Goal: Task Accomplishment & Management: Use online tool/utility

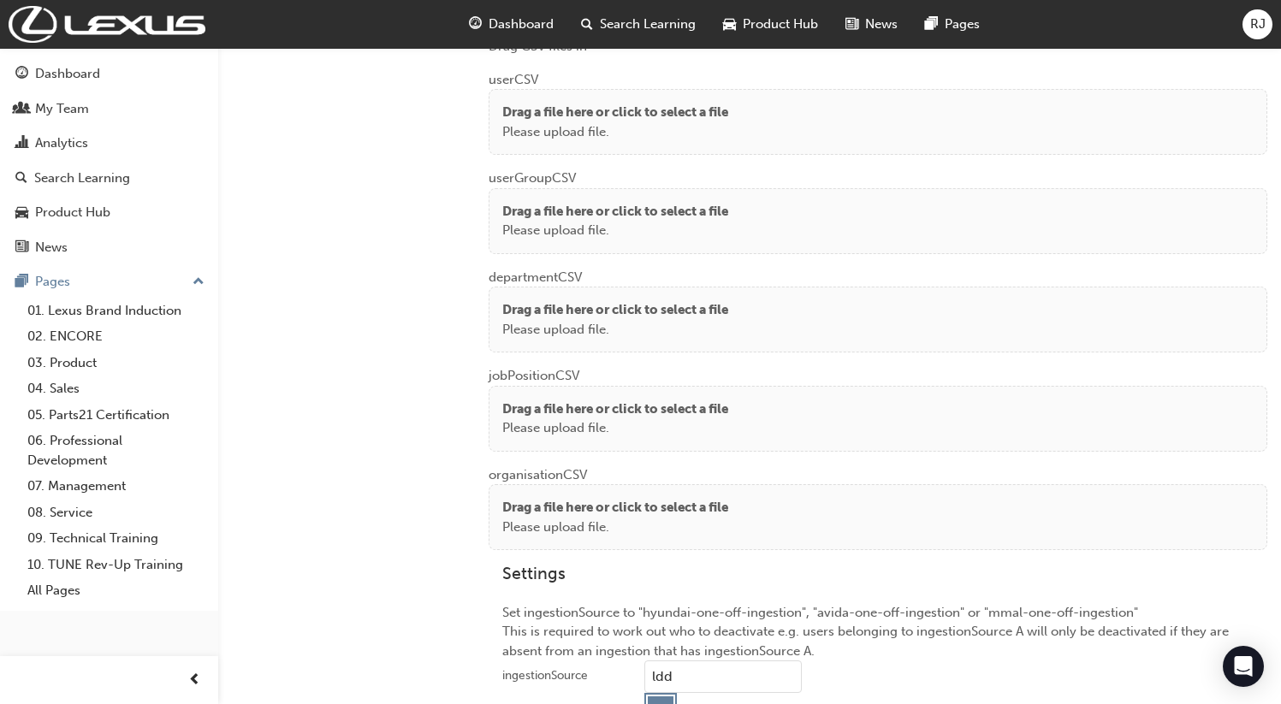
scroll to position [1345, 0]
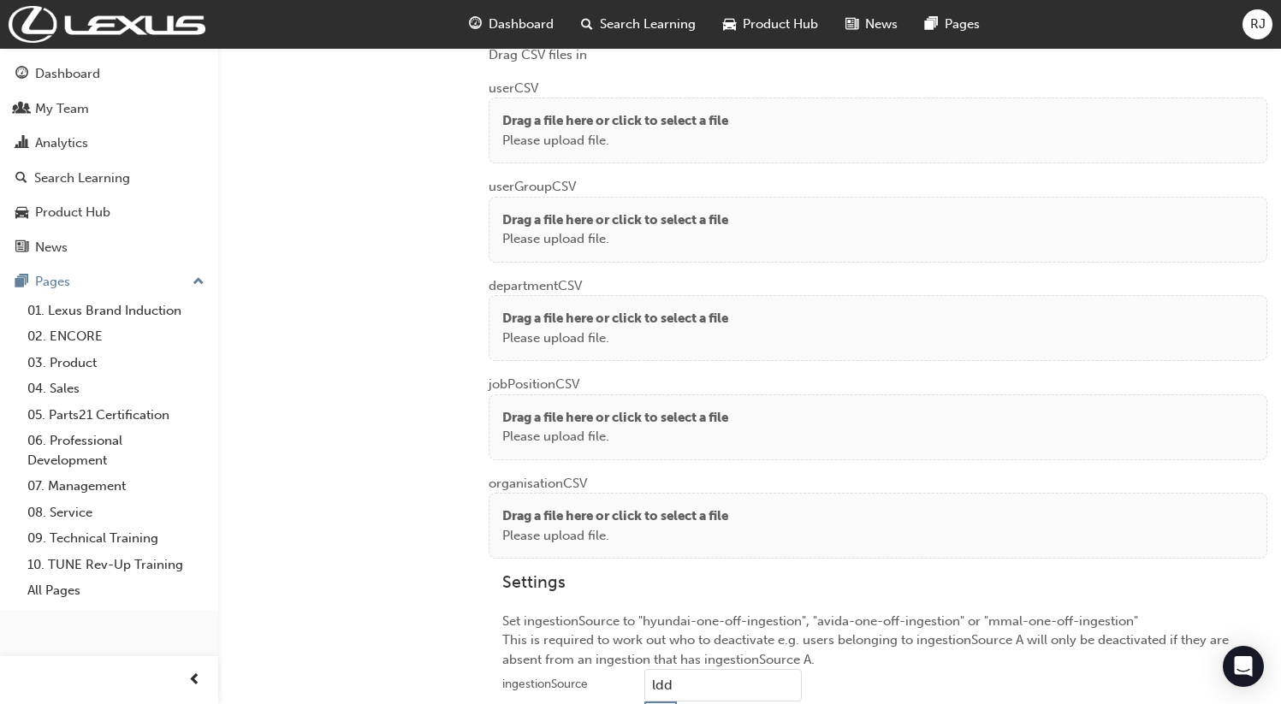
click at [679, 131] on p "Please upload file." at bounding box center [615, 141] width 226 height 20
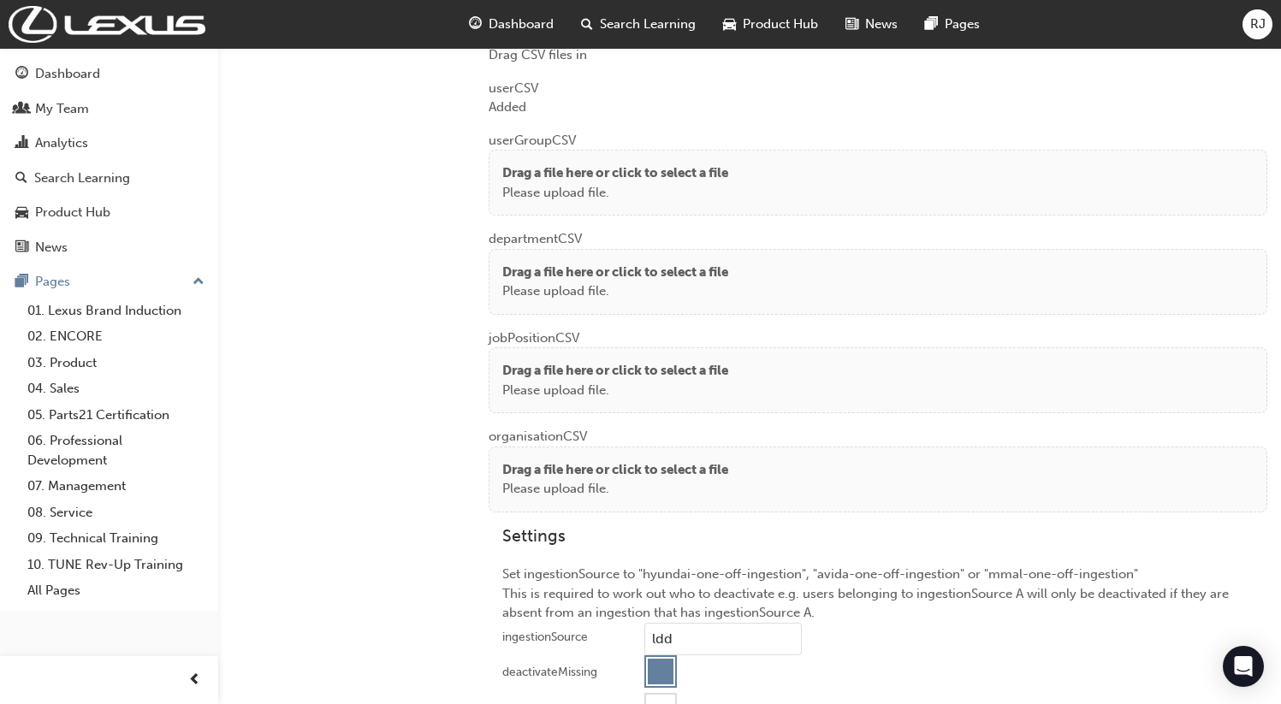
click at [682, 176] on p "Drag a file here or click to select a file" at bounding box center [615, 173] width 226 height 20
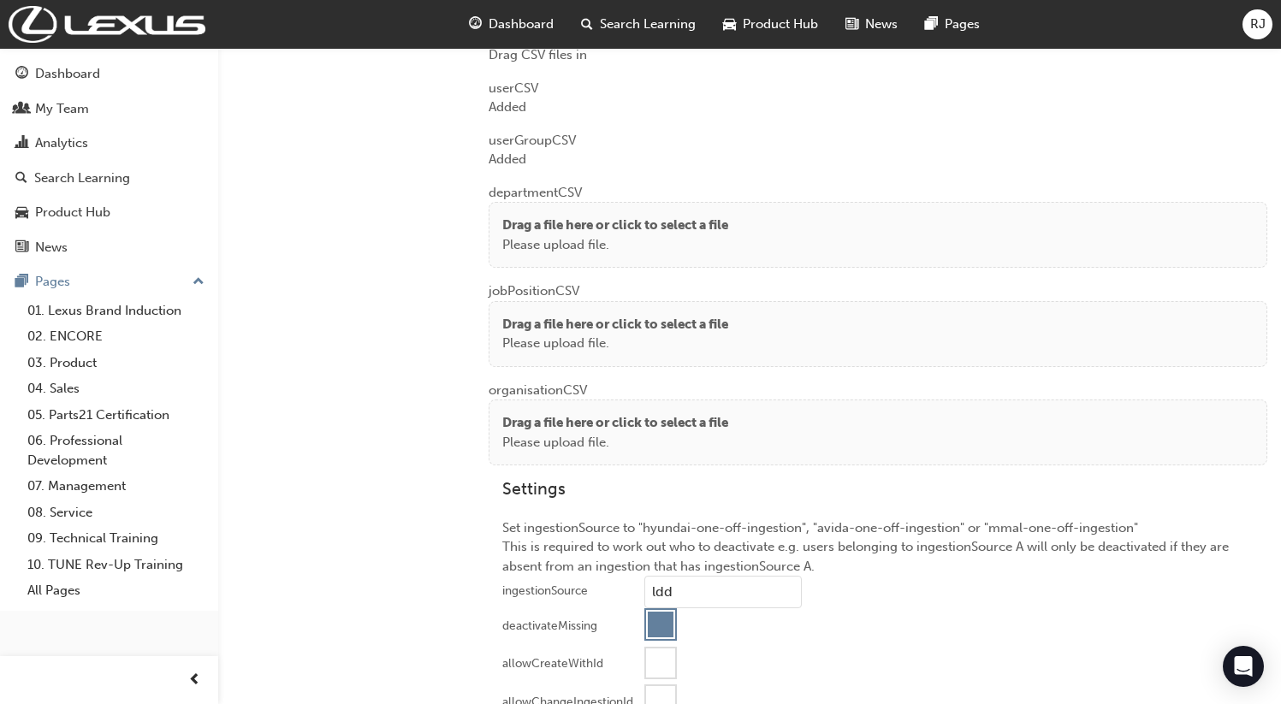
click at [495, 222] on div "Drag a file here or click to select a file Please upload file." at bounding box center [878, 235] width 779 height 66
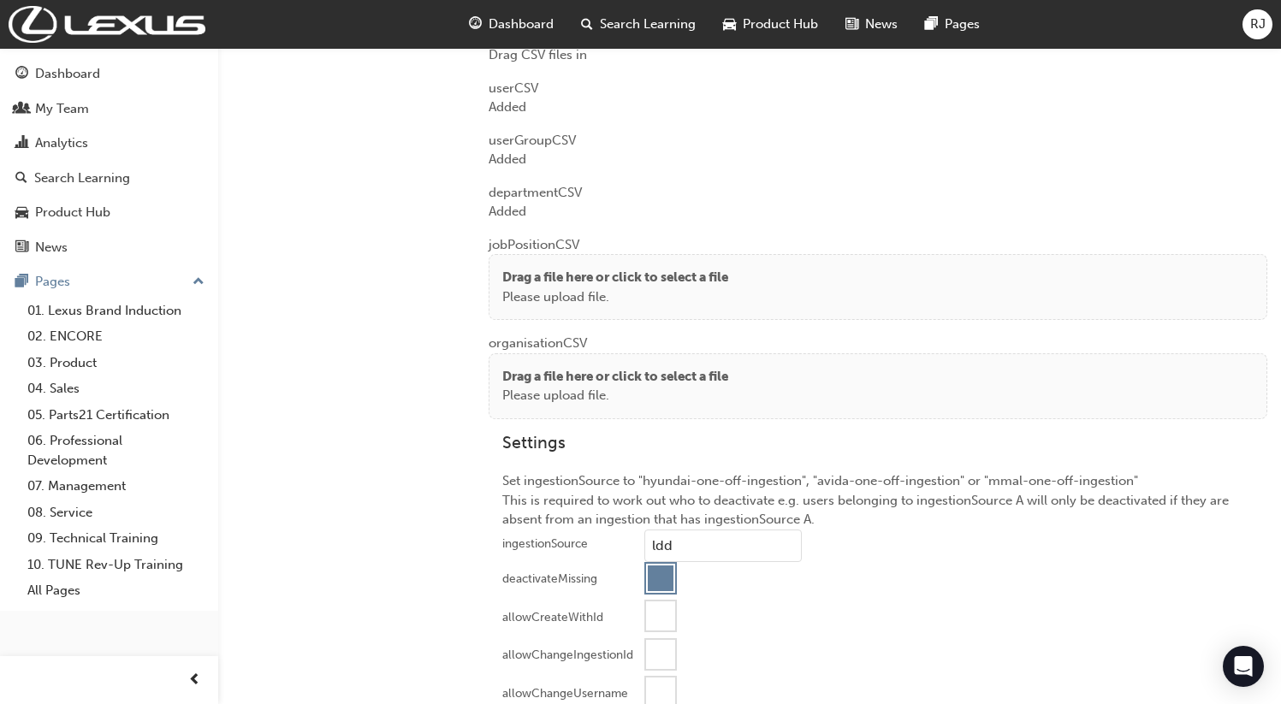
click at [524, 260] on div "Drag a file here or click to select a file Please upload file." at bounding box center [878, 287] width 779 height 66
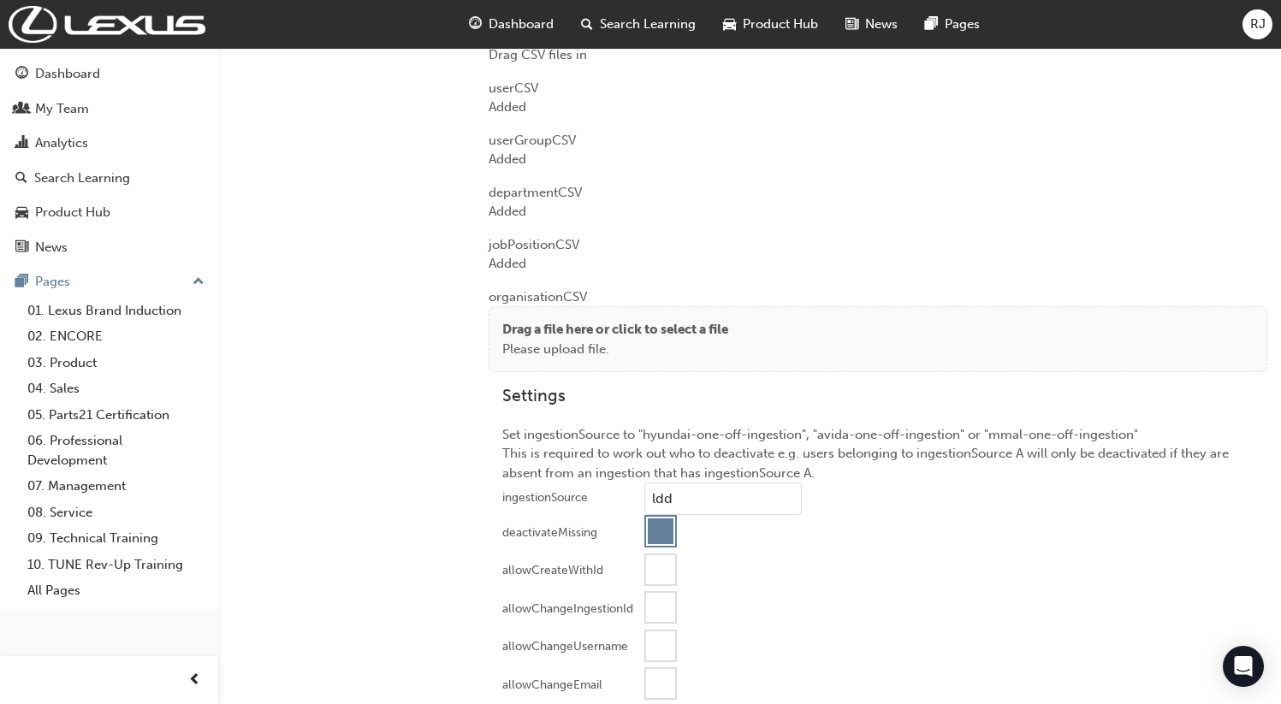
click at [559, 325] on p "Drag a file here or click to select a file" at bounding box center [615, 330] width 226 height 20
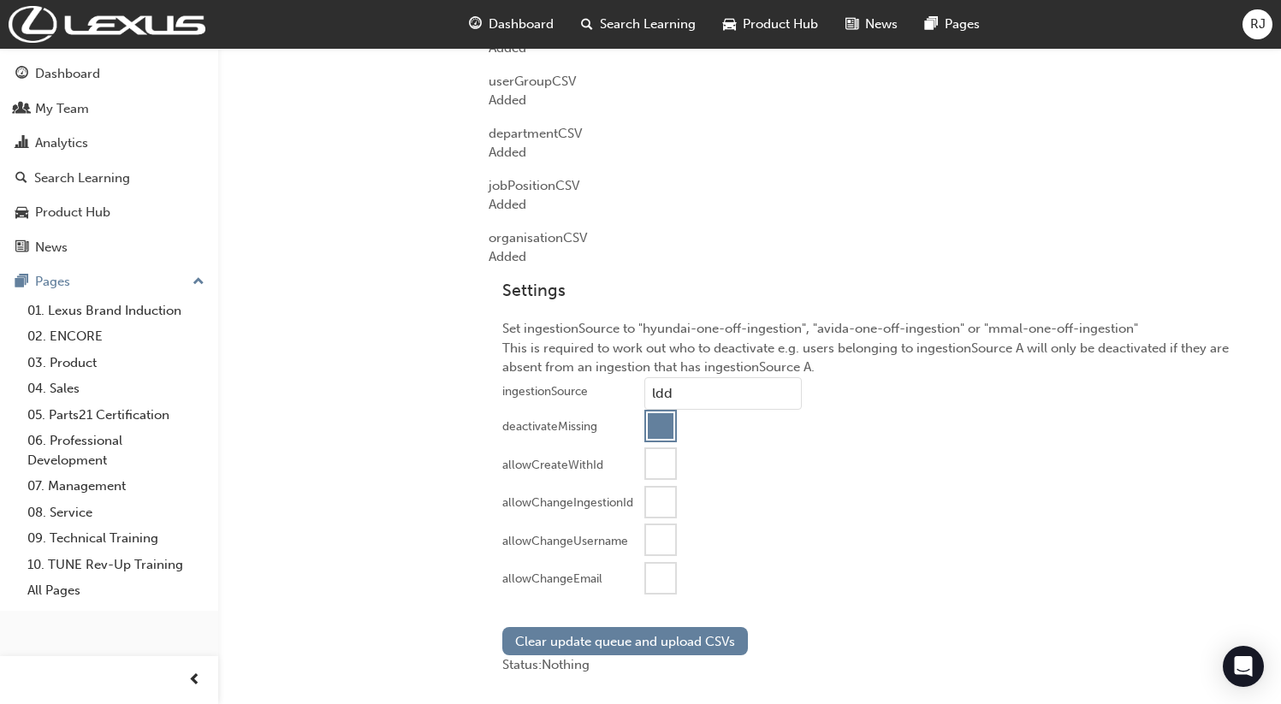
scroll to position [1646, 0]
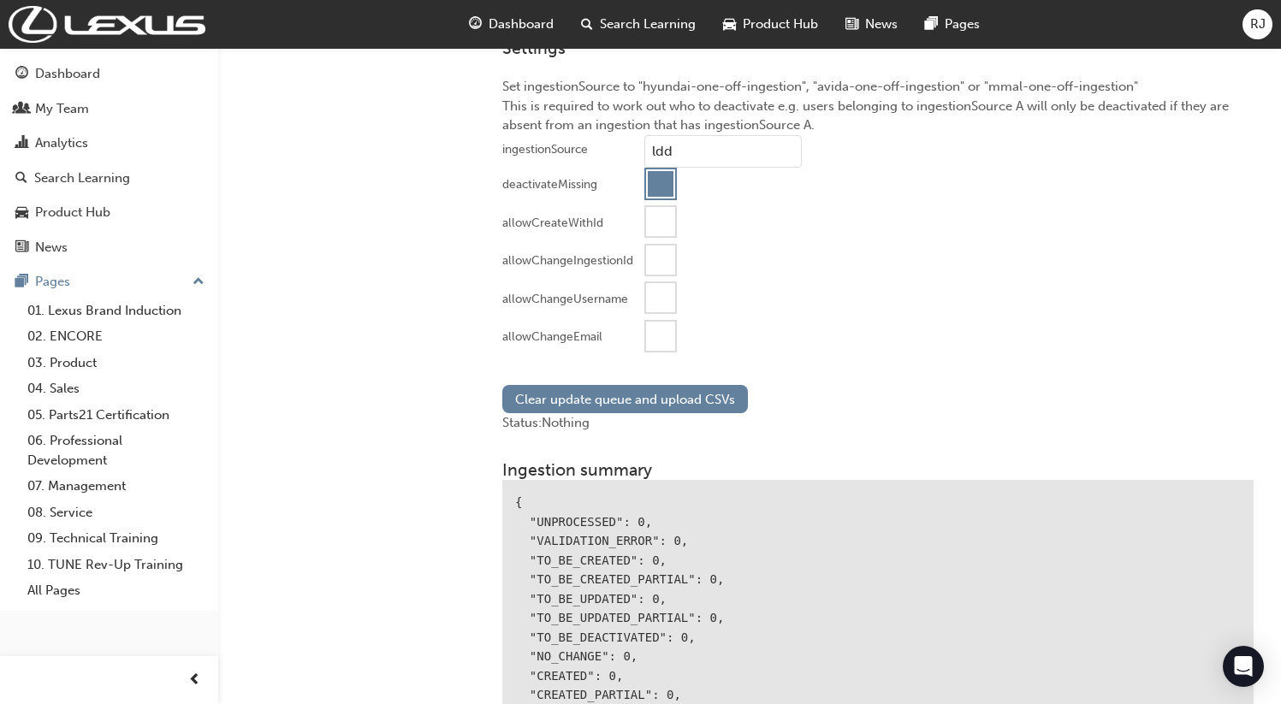
click at [666, 330] on div at bounding box center [660, 336] width 29 height 29
click at [647, 396] on button "Clear update queue and upload CSVs" at bounding box center [625, 399] width 246 height 28
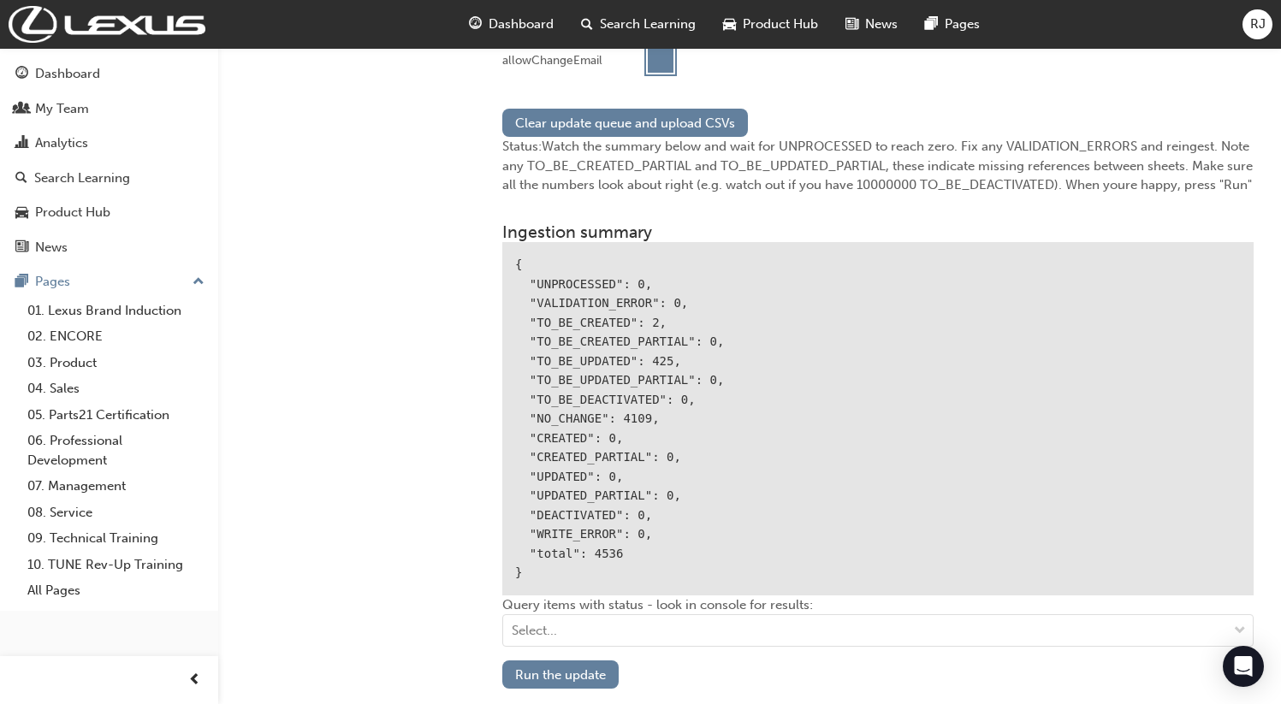
scroll to position [2022, 0]
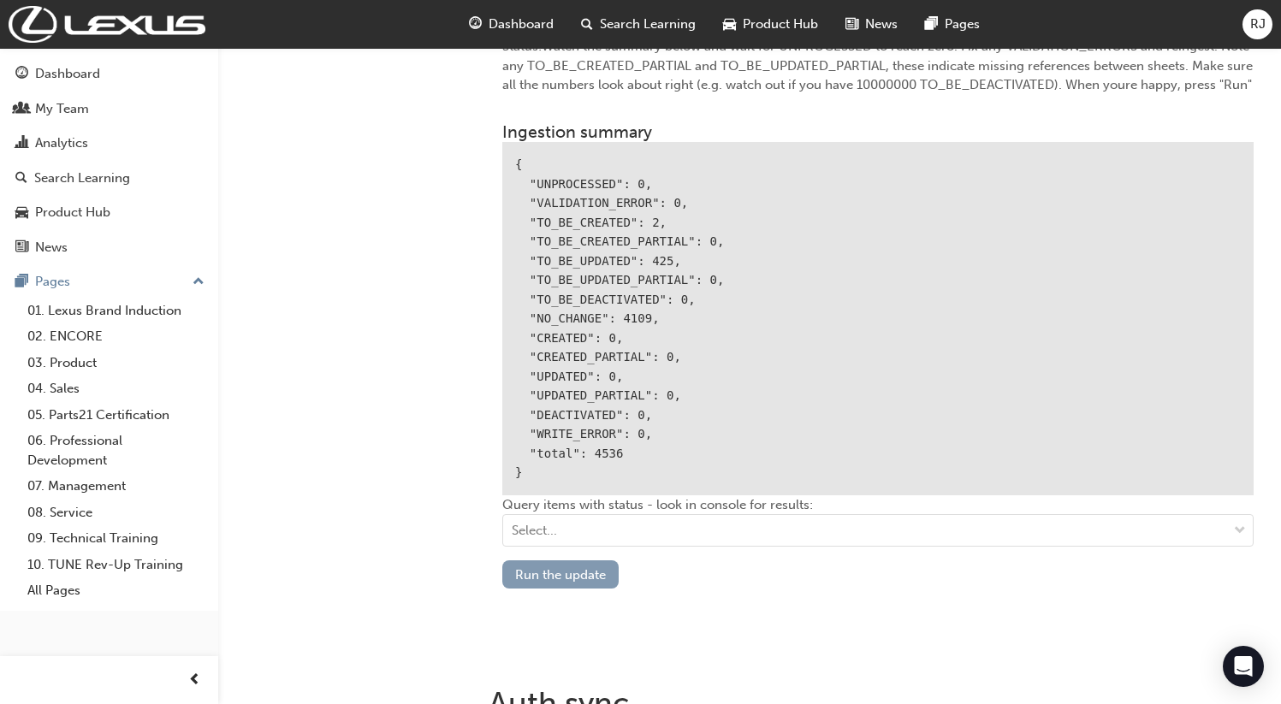
click at [561, 575] on button "Run the update" at bounding box center [560, 575] width 116 height 28
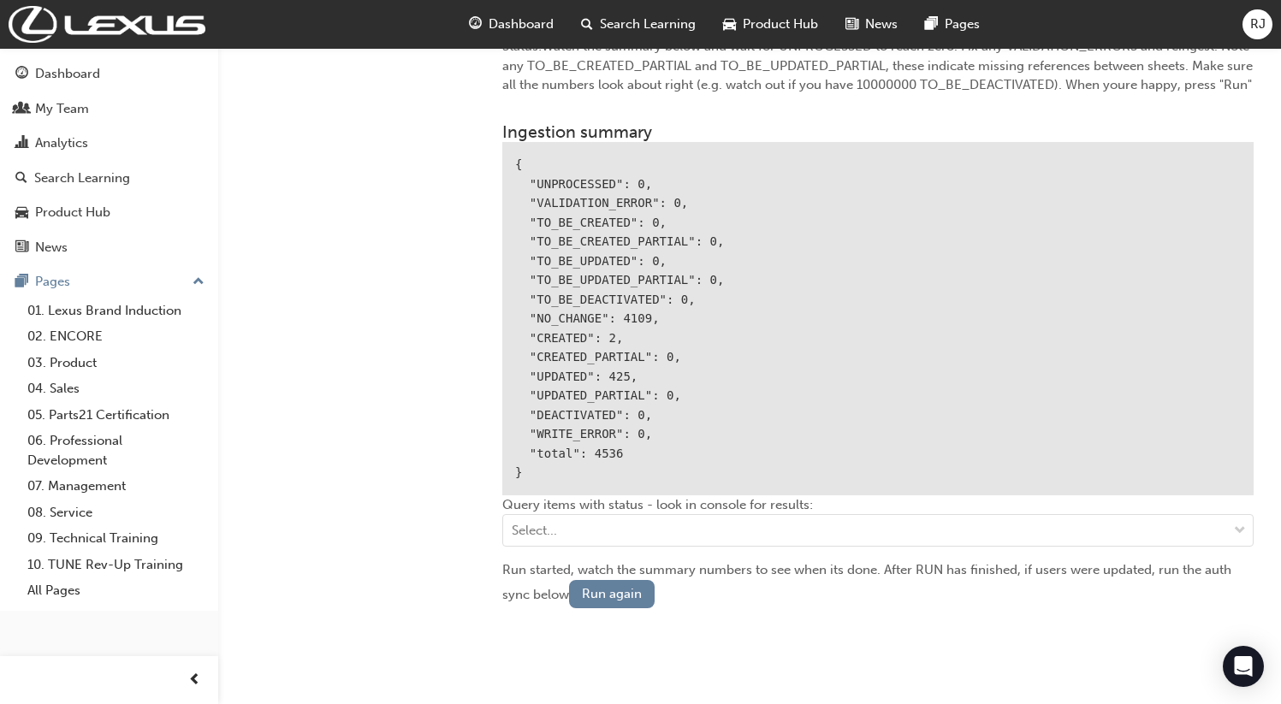
scroll to position [2165, 0]
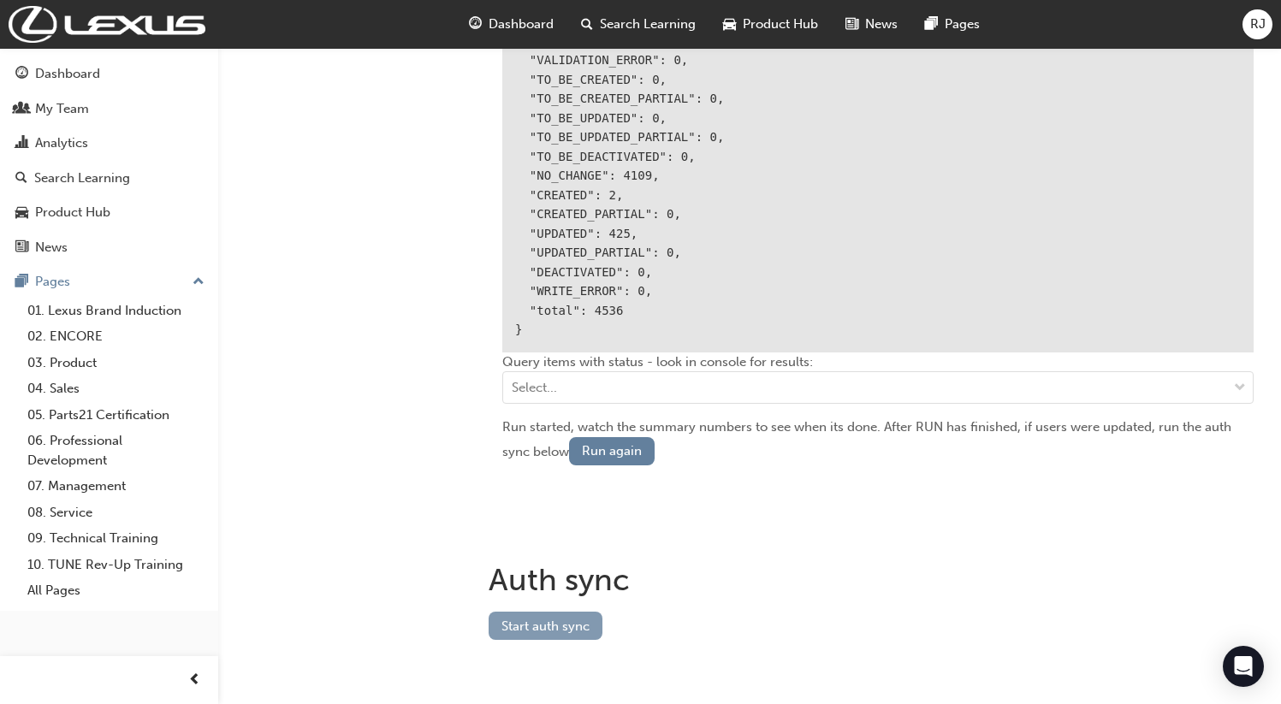
click at [555, 620] on button "Start auth sync" at bounding box center [546, 626] width 114 height 28
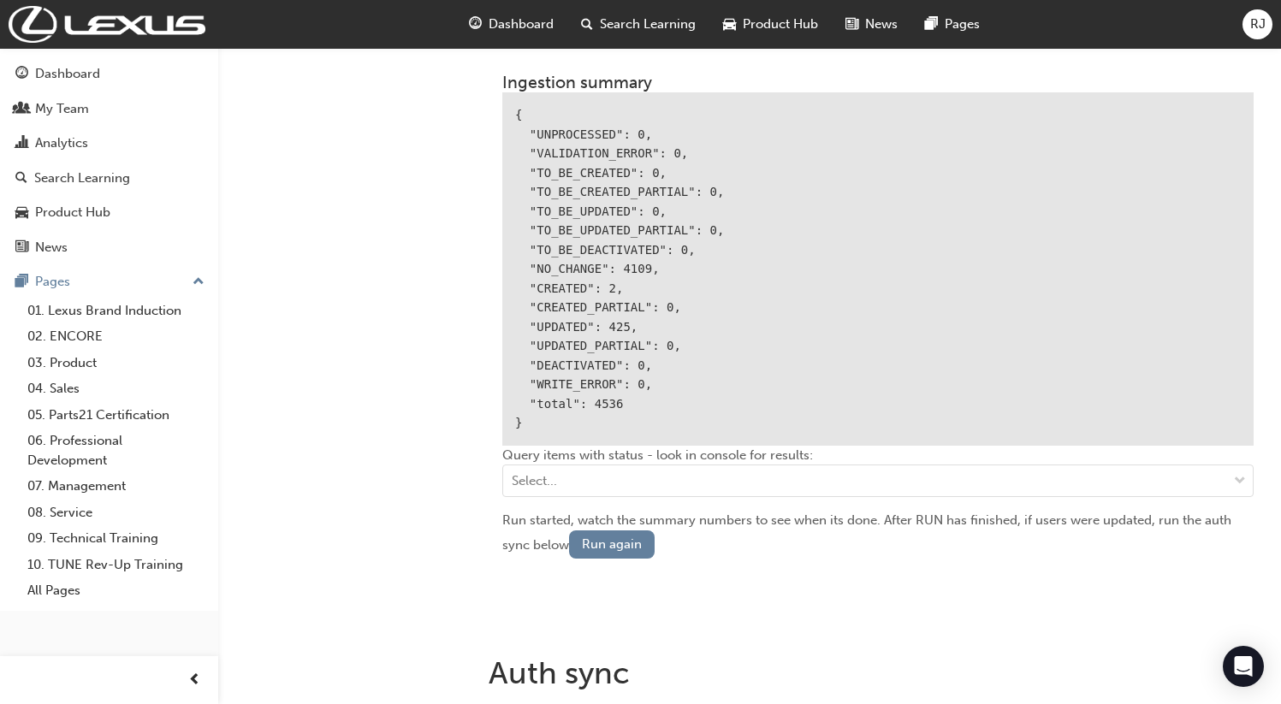
scroll to position [2185, 0]
